Goal: Information Seeking & Learning: Learn about a topic

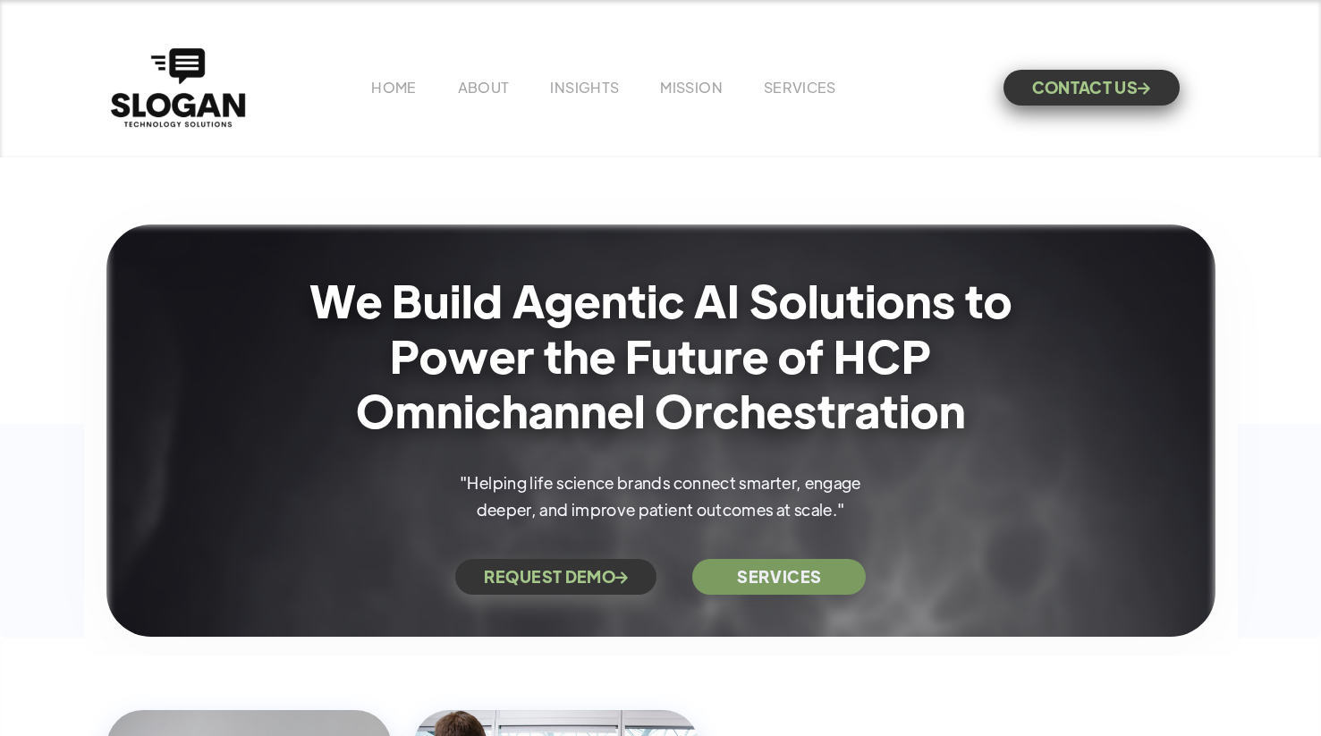
click at [577, 75] on div "HOME ABOUT INSIGHTS MISSION Menu Home V1 Home V2 Home V3 About Team Team Single…" at bounding box center [660, 88] width 1109 height 88
click at [577, 90] on link "INSIGHTS" at bounding box center [584, 87] width 69 height 19
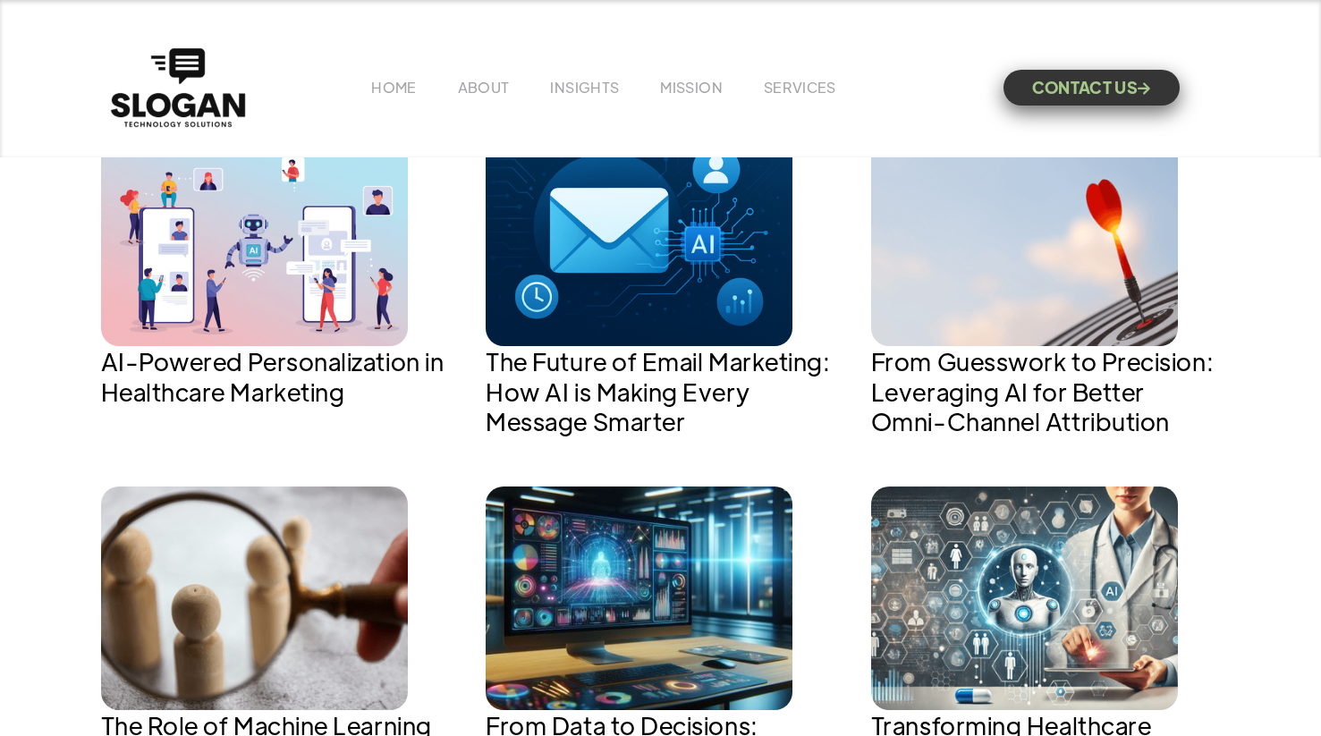
scroll to position [813, 0]
click at [372, 364] on h1 "AI-Powered Personalization in Healthcare Marketing" at bounding box center [276, 375] width 350 height 60
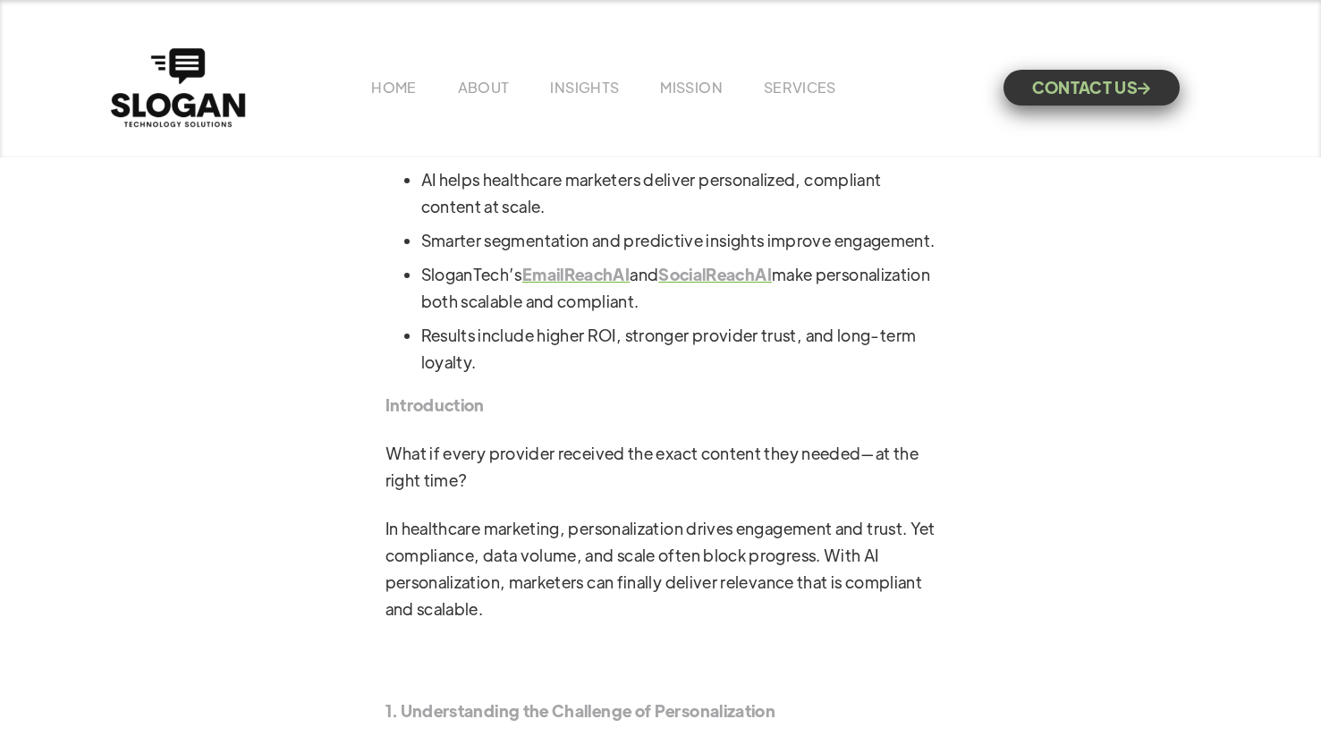
scroll to position [827, 0]
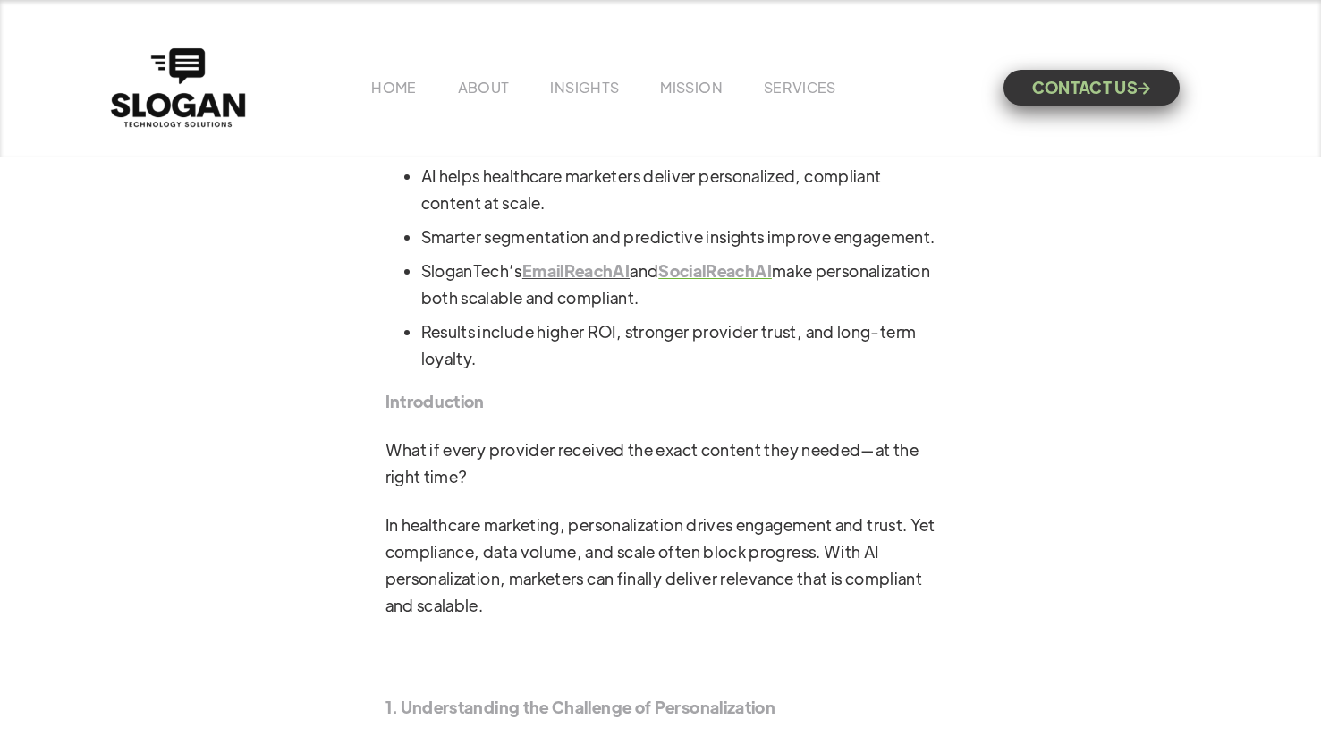
click at [591, 281] on strong "EmailReachAI" at bounding box center [575, 270] width 107 height 21
click at [747, 281] on strong "SocialReachAI" at bounding box center [715, 270] width 114 height 21
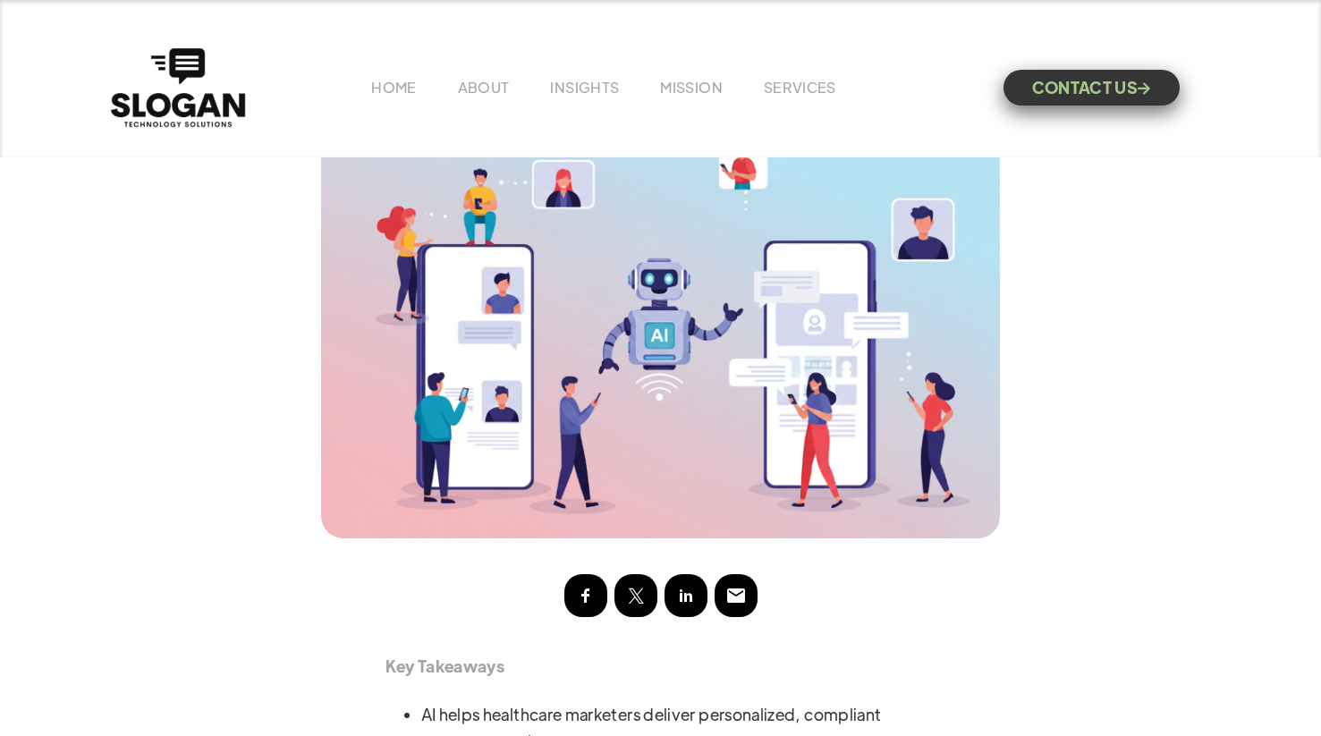
scroll to position [0, 0]
